Goal: Task Accomplishment & Management: Use online tool/utility

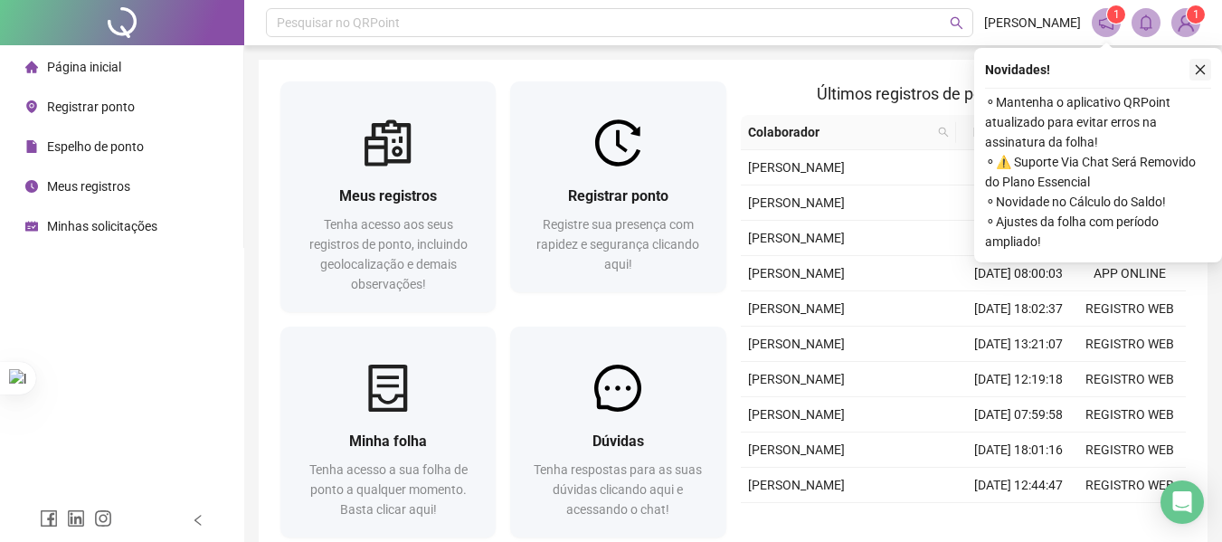
click at [1196, 62] on button "button" at bounding box center [1200, 70] width 22 height 22
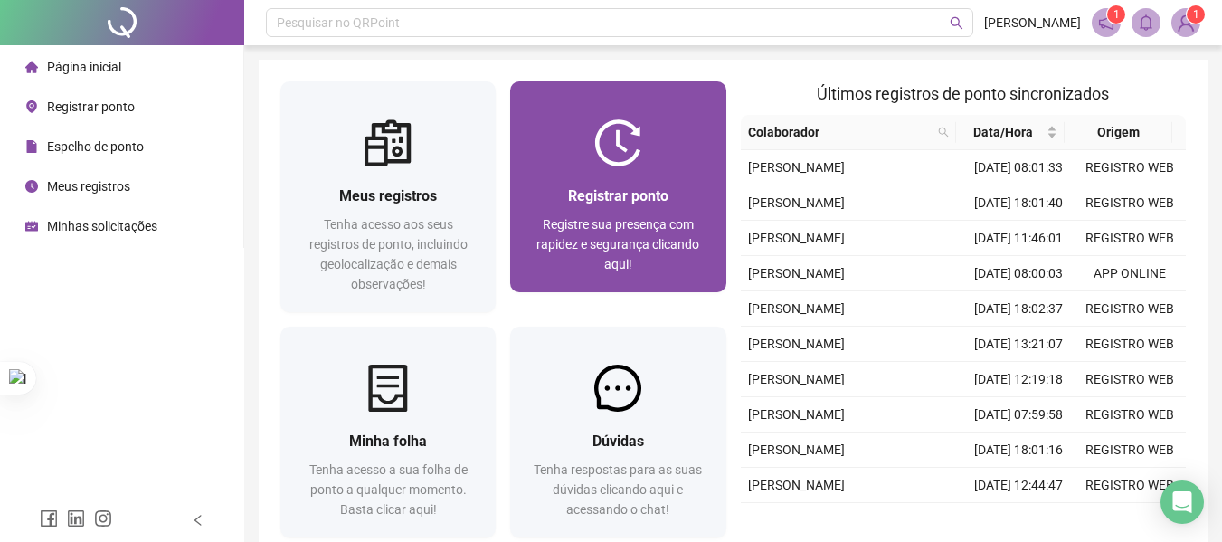
click at [618, 164] on img at bounding box center [617, 142] width 47 height 47
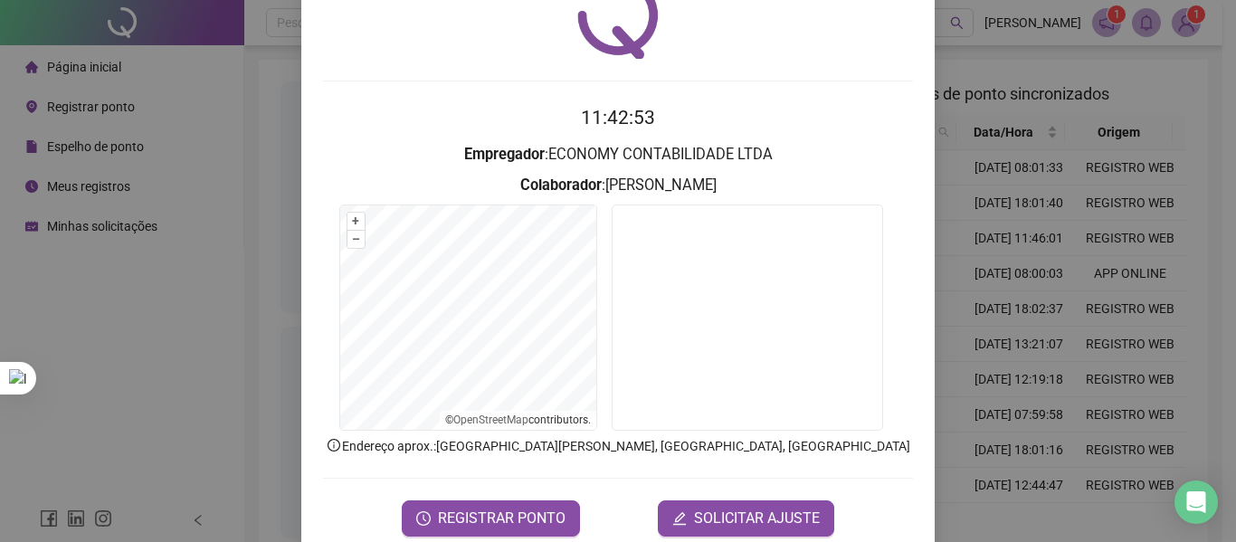
scroll to position [125, 0]
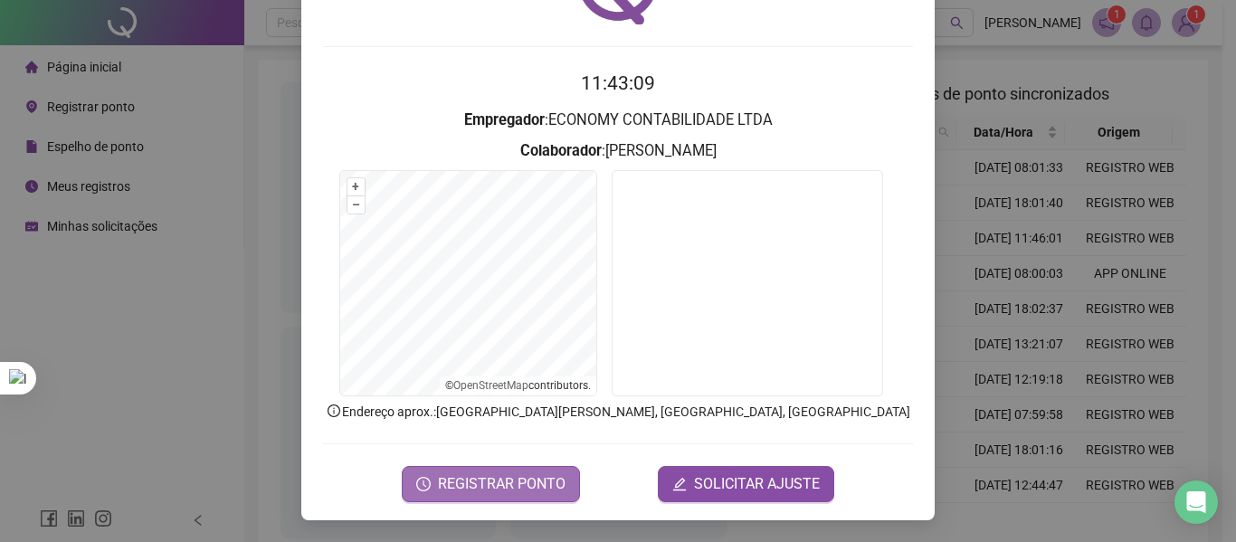
click at [532, 478] on span "REGISTRAR PONTO" at bounding box center [502, 484] width 128 height 22
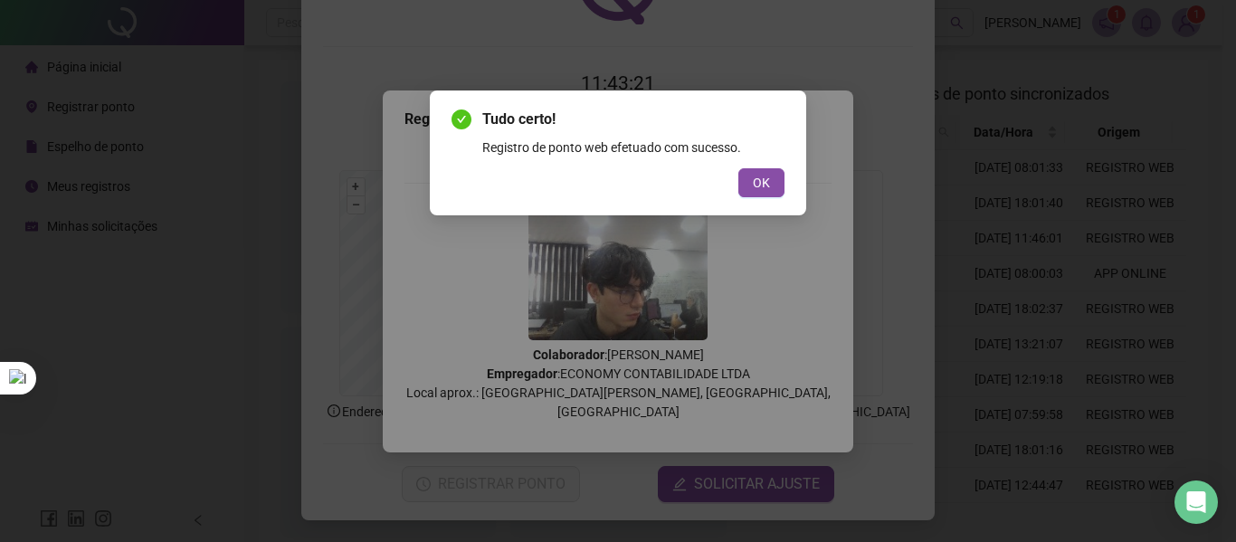
click at [784, 181] on div "Tudo certo! Registro de ponto web efetuado com sucesso. OK" at bounding box center [618, 152] width 376 height 125
click at [784, 179] on div "Tudo certo! Registro de ponto web efetuado com sucesso. OK" at bounding box center [618, 152] width 376 height 125
click at [772, 178] on button "OK" at bounding box center [761, 182] width 46 height 29
